Goal: Task Accomplishment & Management: Use online tool/utility

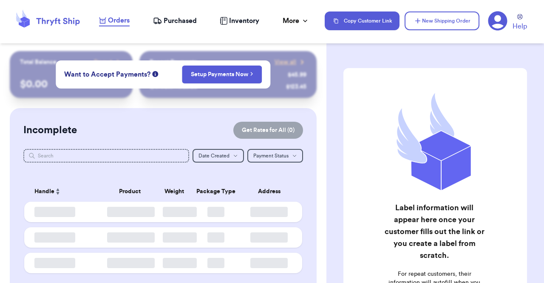
checkbox input "false"
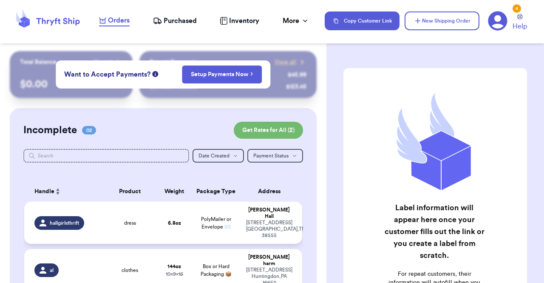
click at [140, 215] on td "dress" at bounding box center [130, 223] width 56 height 42
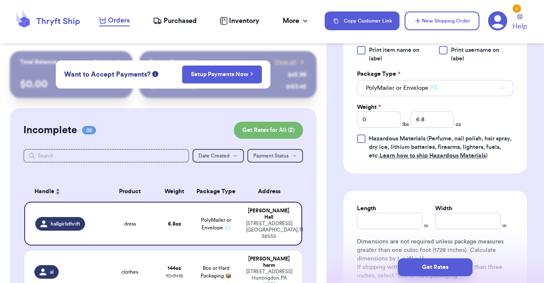
scroll to position [396, 0]
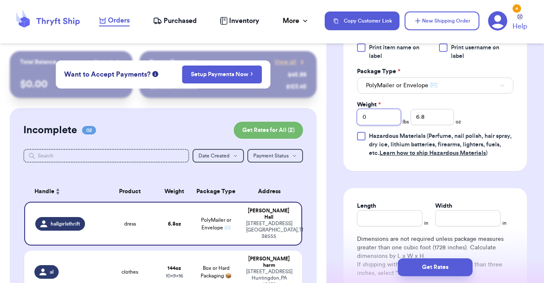
drag, startPoint x: 376, startPoint y: 124, endPoint x: 342, endPoint y: 126, distance: 34.9
click at [342, 126] on div "Shipping Information Delete Label Customer Info Order created: [DATE] 09:50 PM …" at bounding box center [436, 25] width 218 height 740
type input "1"
drag, startPoint x: 433, startPoint y: 125, endPoint x: 401, endPoint y: 124, distance: 31.9
click at [401, 124] on div "Weight * 1 lbs 6.8 oz" at bounding box center [409, 112] width 104 height 25
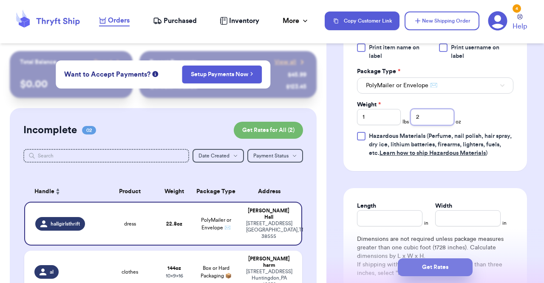
type input "2"
click at [426, 265] on button "Get Rates" at bounding box center [435, 267] width 75 height 18
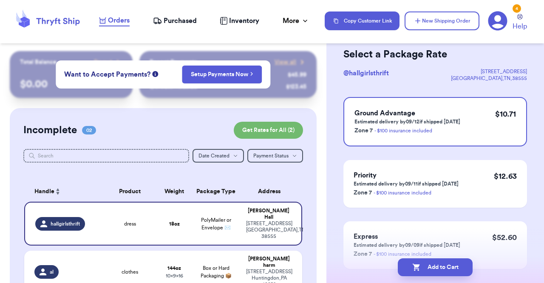
scroll to position [0, 0]
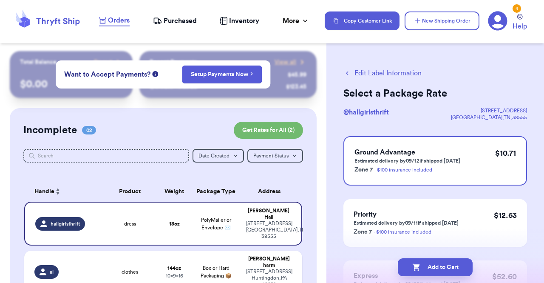
click at [359, 75] on button "Edit Label Information" at bounding box center [383, 73] width 78 height 10
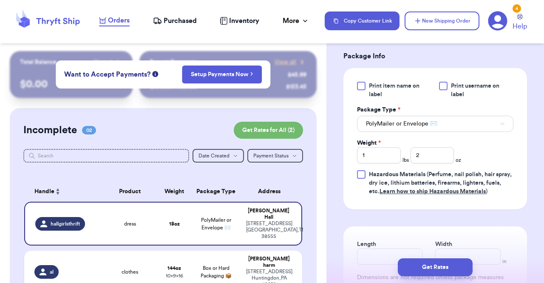
scroll to position [360, 0]
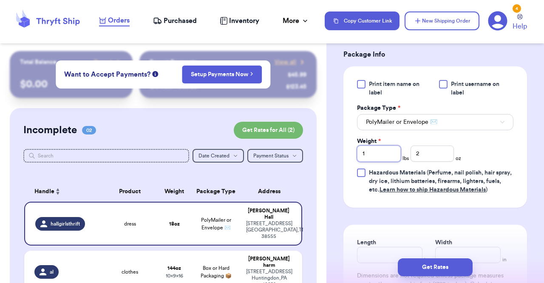
drag, startPoint x: 373, startPoint y: 163, endPoint x: 349, endPoint y: 164, distance: 24.7
click at [349, 164] on div "Print item name on label Print username on label Package Type * PolyMailer or E…" at bounding box center [436, 136] width 184 height 141
drag, startPoint x: 421, startPoint y: 157, endPoint x: 399, endPoint y: 163, distance: 22.2
click at [399, 162] on div "Weight * lbs 2 oz" at bounding box center [409, 149] width 104 height 25
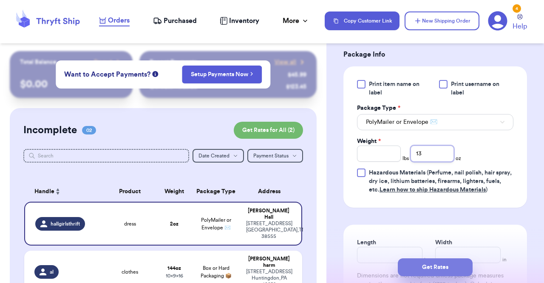
type input "13"
click at [435, 269] on button "Get Rates" at bounding box center [435, 267] width 75 height 18
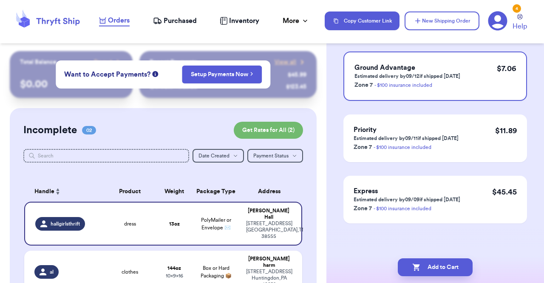
scroll to position [0, 0]
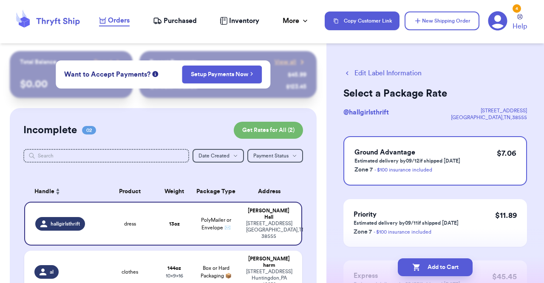
click at [348, 74] on icon "button" at bounding box center [347, 73] width 3 height 4
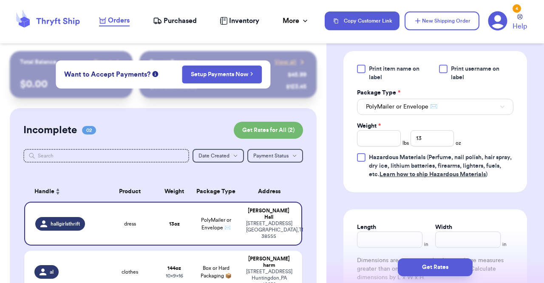
scroll to position [377, 0]
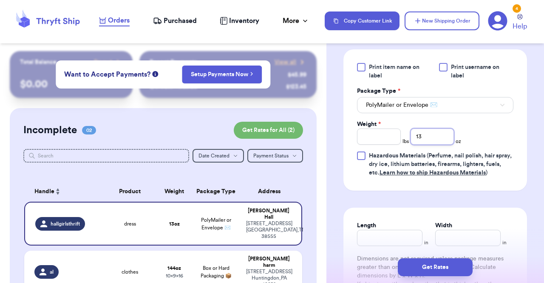
drag, startPoint x: 432, startPoint y: 148, endPoint x: 401, endPoint y: 148, distance: 31.5
click at [401, 145] on div "Weight * lbs 13 oz" at bounding box center [409, 132] width 104 height 25
type input "2"
click at [393, 145] on input "Weight *" at bounding box center [379, 136] width 44 height 16
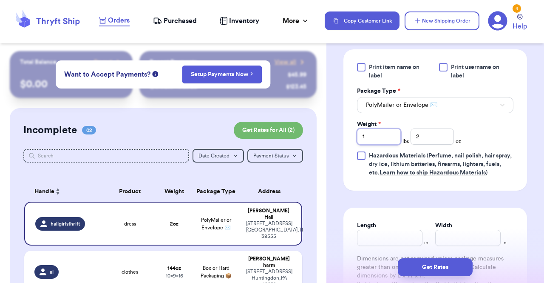
type input "1"
click at [507, 132] on div "Print item name on label Print username on label Package Type * PolyMailer or E…" at bounding box center [436, 119] width 184 height 141
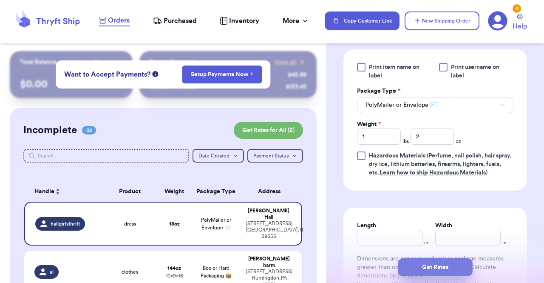
click at [438, 268] on button "Get Rates" at bounding box center [435, 267] width 75 height 18
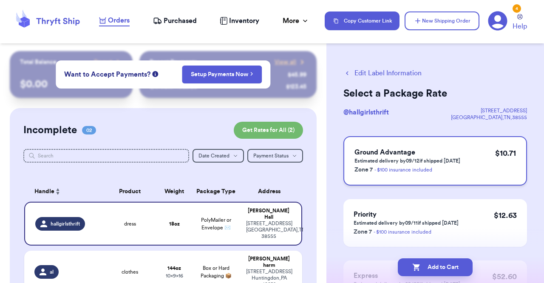
click at [465, 164] on div "Ground Advantage Estimated delivery by 09/12 if shipped [DATE] Zone 7 - $100 in…" at bounding box center [436, 160] width 184 height 49
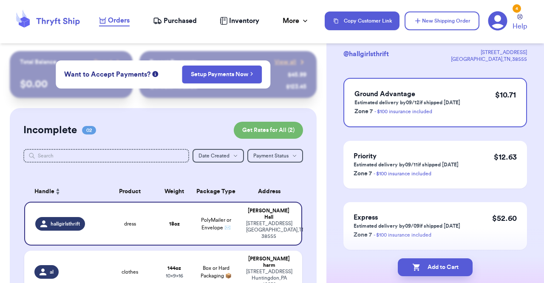
scroll to position [68, 0]
